Goal: Check status

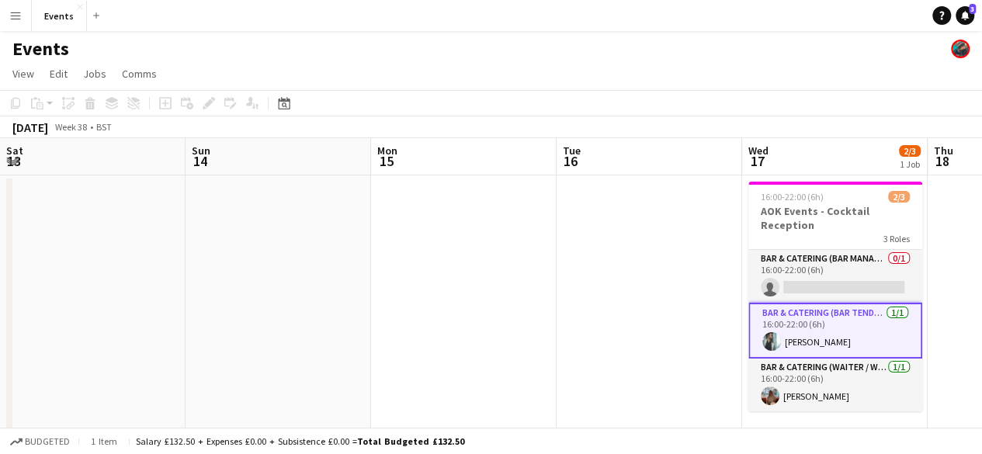
scroll to position [0, 483]
drag, startPoint x: 128, startPoint y: 221, endPoint x: 609, endPoint y: 268, distance: 483.5
click at [609, 268] on app-calendar-viewport "Thu 11 Fri 12 Sat 13 Sun 14 Mon 15 Tue 16 Wed 17 2/3 1 Job Thu 18 Fri 19 Sat 20…" at bounding box center [491, 450] width 982 height 625
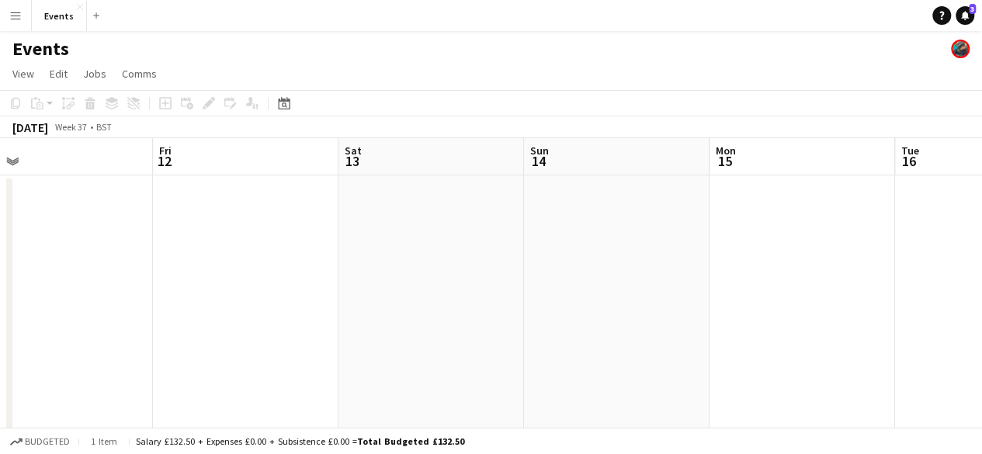
drag, startPoint x: 590, startPoint y: 283, endPoint x: 767, endPoint y: 310, distance: 179.1
click at [767, 310] on app-calendar-viewport "Tue 9 Wed 10 Thu 11 Fri 12 Sat 13 Sun 14 Mon 15 Tue 16 Wed 17 2/3 1 Job Thu 18 …" at bounding box center [491, 450] width 982 height 625
drag, startPoint x: 349, startPoint y: 323, endPoint x: 868, endPoint y: 293, distance: 519.4
click at [901, 291] on app-calendar-viewport "Sat 6 5/5 2 Jobs Sun 7 3/3 2 Jobs Mon 8 Tue 9 Wed 10 Thu 11 Fri 12 Sat 13 Sun 1…" at bounding box center [491, 450] width 982 height 625
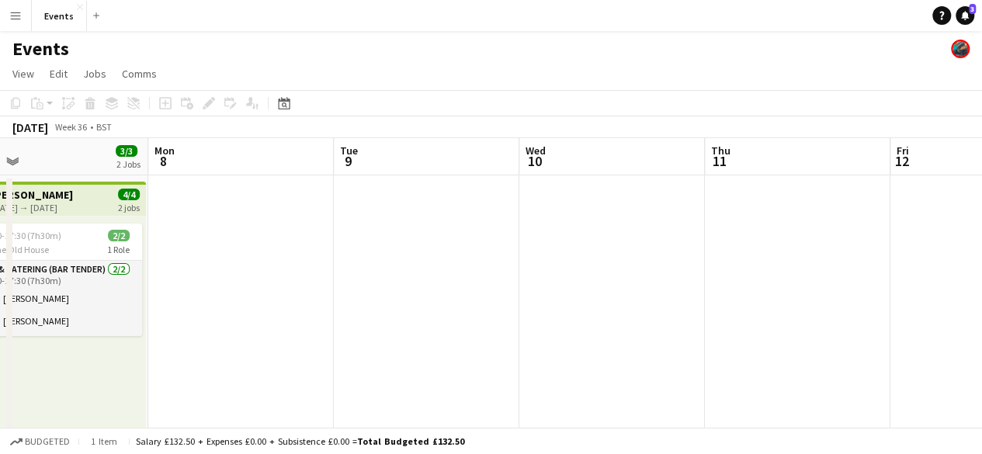
scroll to position [0, 328]
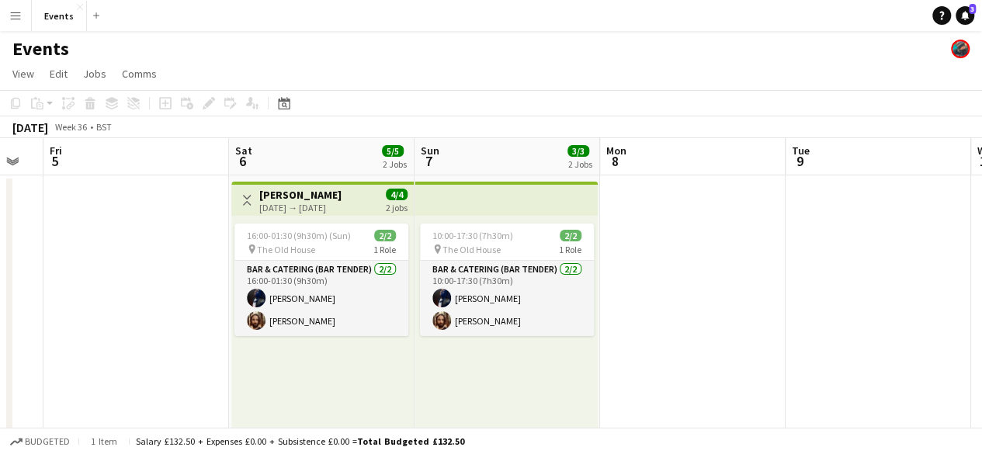
drag, startPoint x: 432, startPoint y: 297, endPoint x: 885, endPoint y: 280, distance: 452.9
click at [885, 280] on app-calendar-viewport "Wed 3 Thu 4 Fri 5 Sat 6 5/5 2 Jobs Sun 7 3/3 2 Jobs Mon 8 Tue 9 Wed 10 Thu 11 F…" at bounding box center [491, 450] width 982 height 625
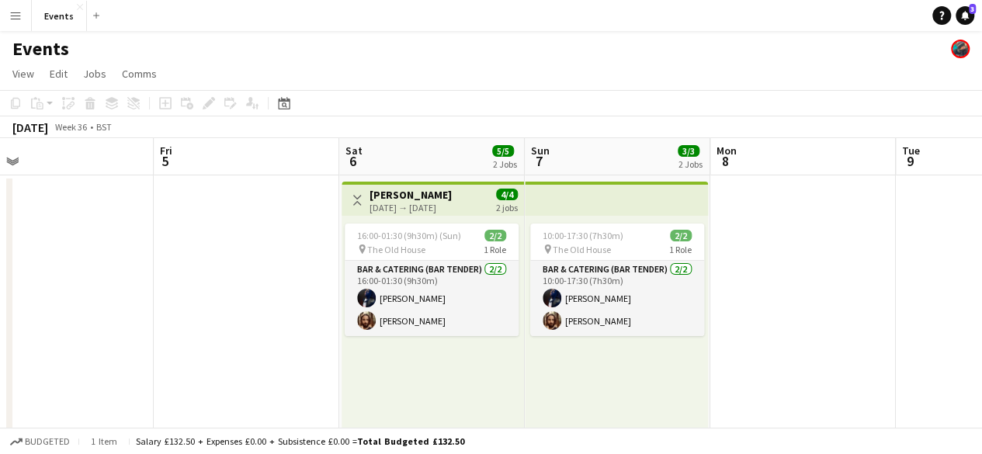
drag, startPoint x: 521, startPoint y: 317, endPoint x: 766, endPoint y: 316, distance: 245.3
click at [766, 316] on app-calendar-viewport "Tue 2 Wed 3 Thu 4 Fri 5 Sat 6 5/5 2 Jobs Sun 7 3/3 2 Jobs Mon 8 Tue 9 Wed 10 Th…" at bounding box center [491, 450] width 982 height 625
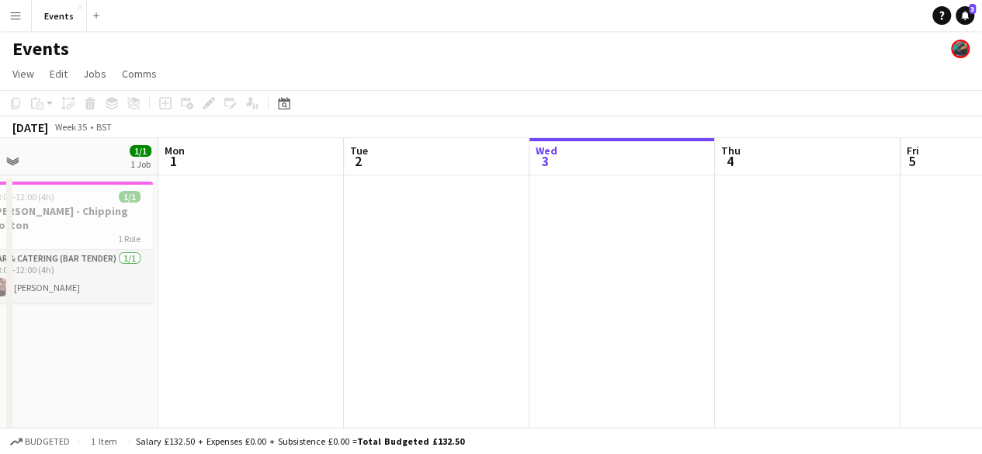
drag, startPoint x: 279, startPoint y: 298, endPoint x: 840, endPoint y: 264, distance: 562.3
click at [840, 264] on app-calendar-viewport "Fri 29 Sat 30 Sun 31 1/1 1 Job Mon 1 Tue 2 Wed 3 Thu 4 Fri 5 Sat 6 5/5 2 Jobs S…" at bounding box center [491, 450] width 982 height 625
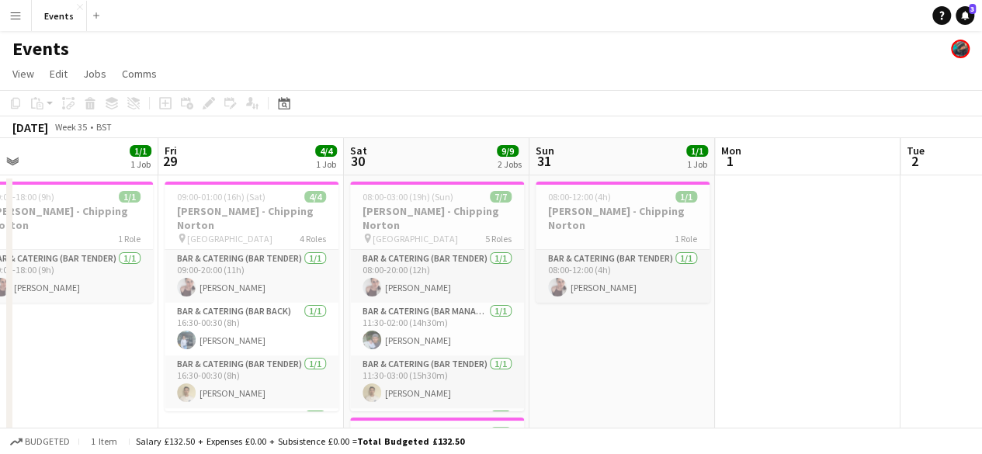
scroll to position [0, 457]
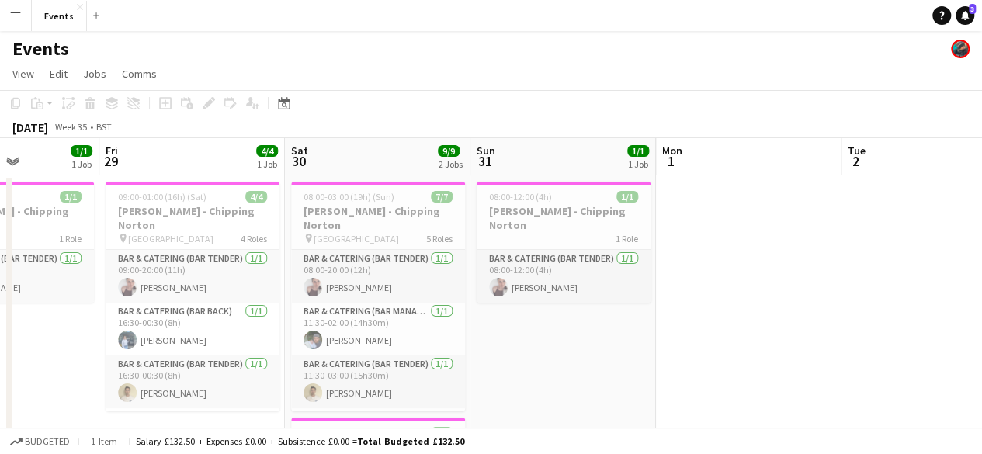
click at [761, 262] on app-calendar-viewport "Tue 26 Wed 27 Thu 28 1/1 1 Job Fri 29 4/4 1 Job Sat 30 9/9 2 Jobs Sun 31 1/1 1 …" at bounding box center [491, 450] width 982 height 625
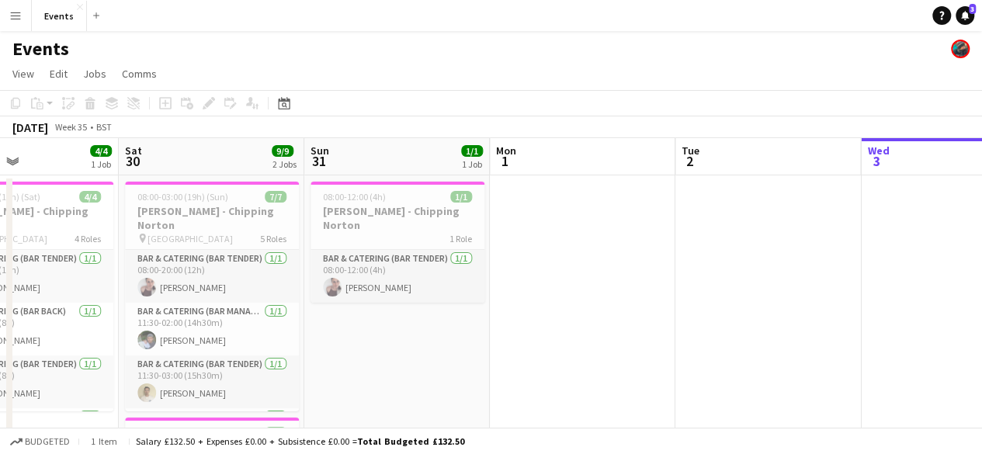
drag, startPoint x: 560, startPoint y: 339, endPoint x: 523, endPoint y: 343, distance: 37.5
click at [523, 343] on app-calendar-viewport "Tue 26 Wed 27 Thu 28 1/1 1 Job Fri 29 4/4 1 Job Sat 30 9/9 2 Jobs Sun 31 1/1 1 …" at bounding box center [491, 450] width 982 height 625
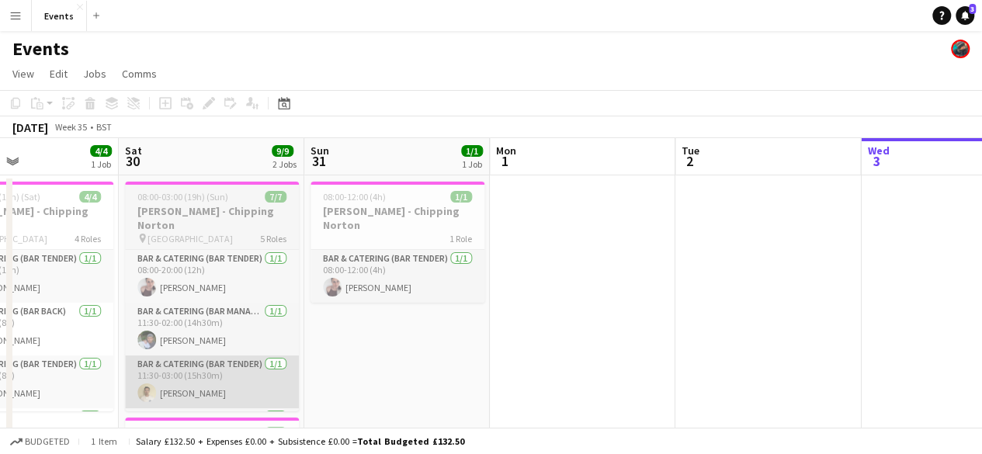
click at [185, 356] on app-card-role "Bar & Catering (Bar Tender) [DATE] 11:30-03:00 (15h30m) [PERSON_NAME]" at bounding box center [212, 382] width 174 height 53
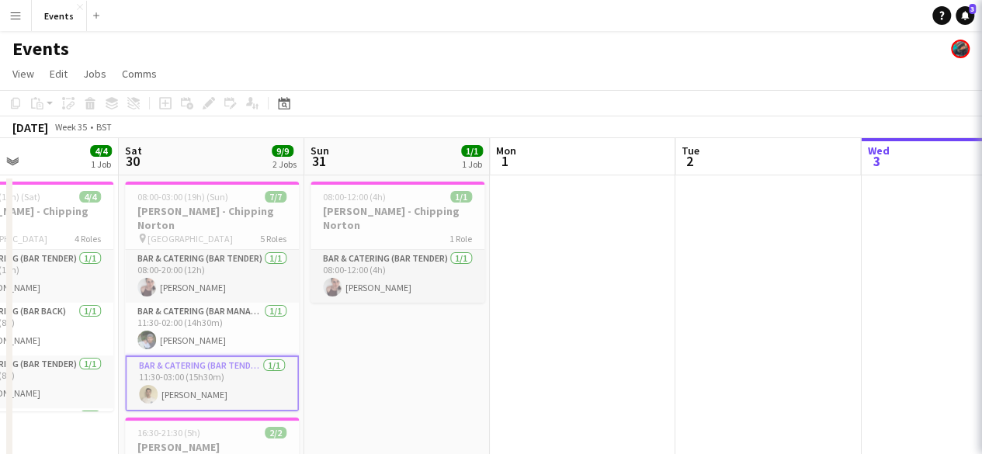
scroll to position [0, 494]
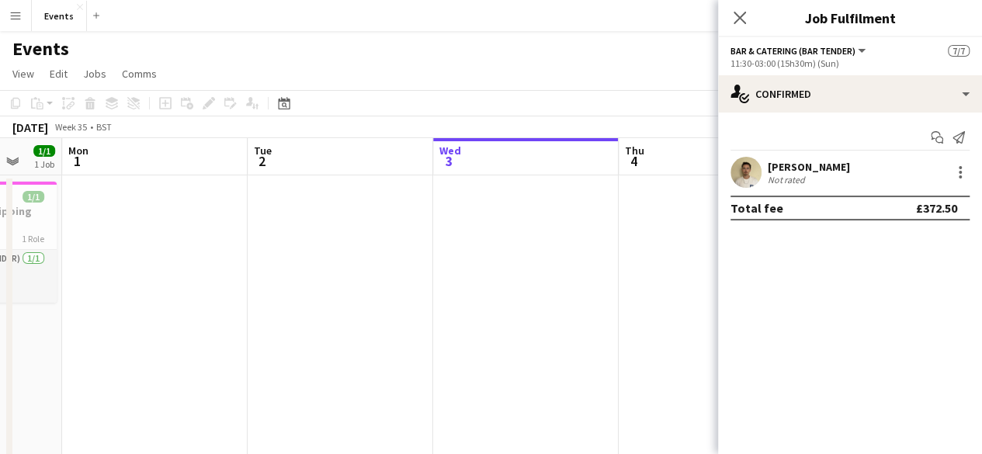
click at [145, 352] on app-calendar-viewport "Fri 29 4/4 1 Job Sat 30 9/9 2 Jobs Sun 31 1/1 1 Job Mon 1 Tue 2 Wed 3 Thu 4 Fri…" at bounding box center [491, 450] width 982 height 625
click at [734, 16] on icon "Close pop-in" at bounding box center [739, 17] width 15 height 15
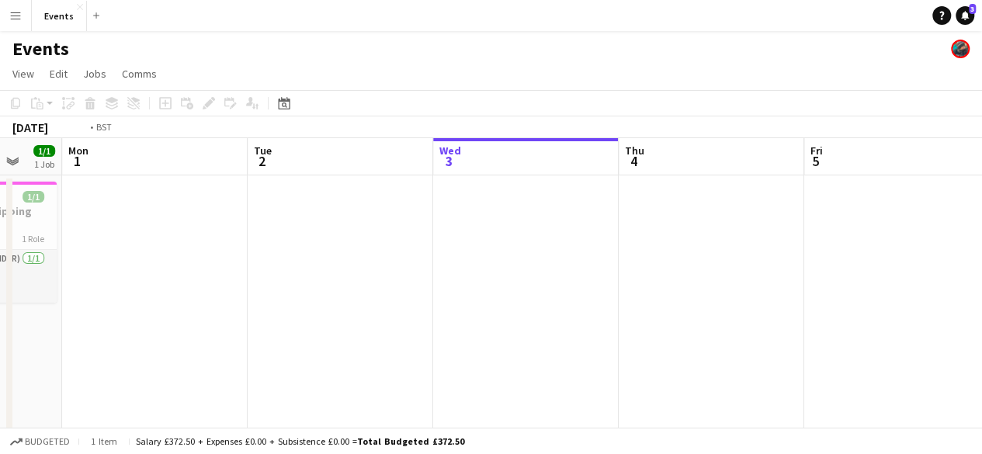
scroll to position [0, 517]
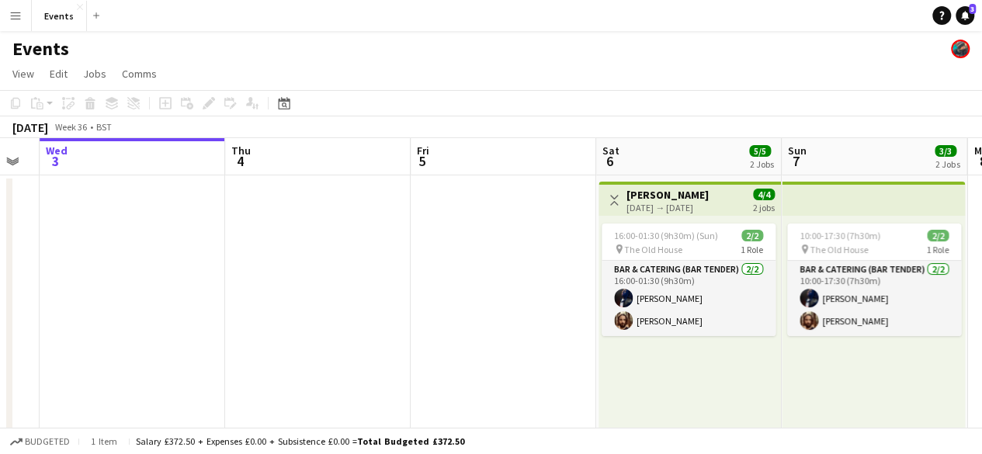
drag, startPoint x: 345, startPoint y: 283, endPoint x: 318, endPoint y: 289, distance: 26.9
click at [318, 289] on app-calendar-viewport "Sun 31 1/1 1 Job Mon 1 Tue 2 Wed 3 Thu 4 Fri 5 Sat 6 5/5 2 Jobs Sun 7 3/3 2 Job…" at bounding box center [491, 450] width 982 height 625
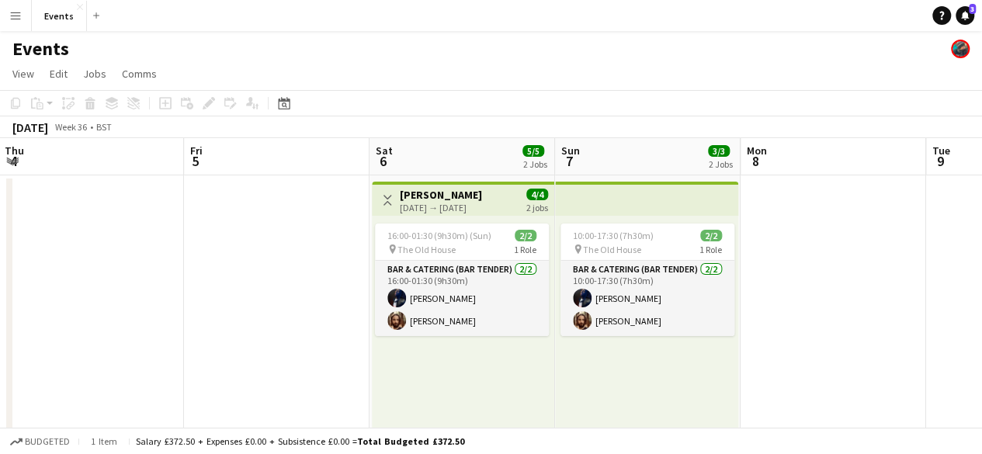
scroll to position [0, 432]
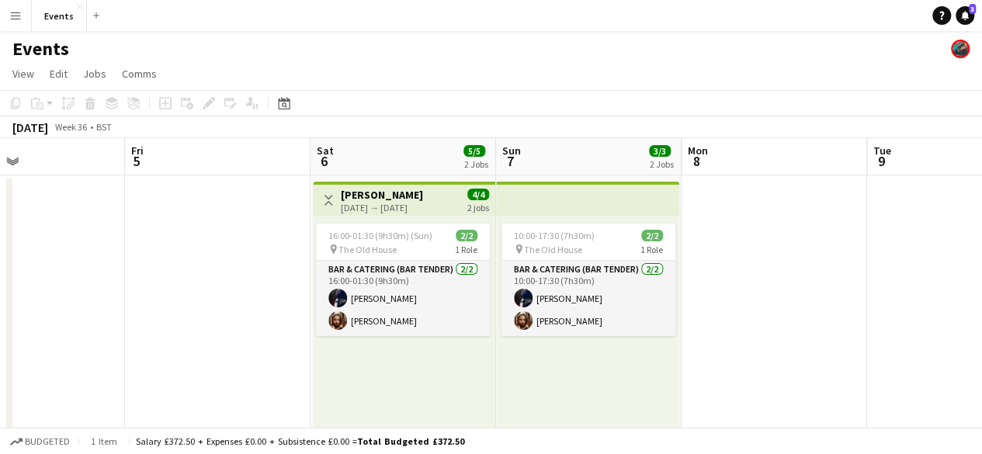
drag, startPoint x: 710, startPoint y: 376, endPoint x: 425, endPoint y: 386, distance: 285.8
click at [425, 386] on app-calendar-viewport "Tue 2 Wed 3 Thu 4 Fri 5 Sat 6 5/5 2 Jobs Sun 7 3/3 2 Jobs Mon 8 Tue 9 Wed 10 Th…" at bounding box center [491, 450] width 982 height 625
